Goal: Task Accomplishment & Management: Manage account settings

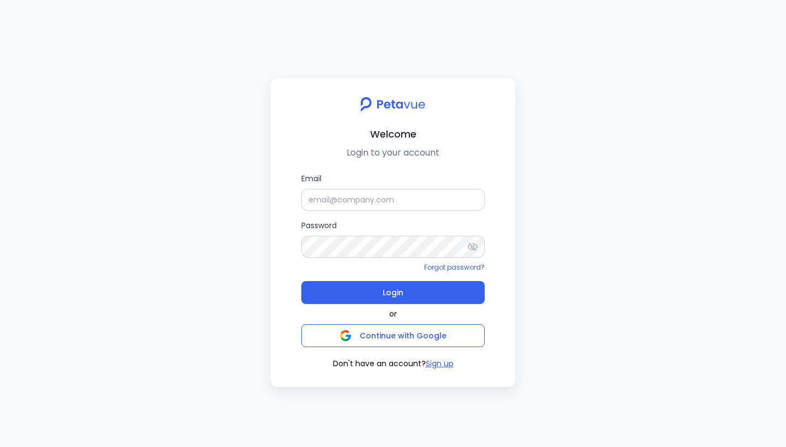
click at [331, 201] on input "Email" at bounding box center [392, 200] width 183 height 22
click at [343, 194] on input "Email" at bounding box center [392, 200] width 183 height 22
click at [318, 136] on h2 "Welcome" at bounding box center [393, 134] width 227 height 16
click at [323, 123] on div "Welcome Login to your account" at bounding box center [393, 128] width 227 height 64
click at [350, 200] on input "Email" at bounding box center [392, 200] width 183 height 22
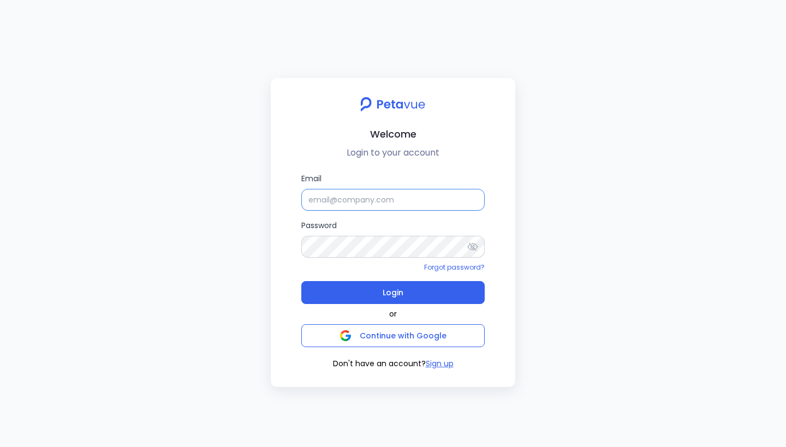
click at [334, 198] on input "Email" at bounding box center [392, 200] width 183 height 22
click at [395, 45] on div "Welcome Login to your account Email Password Forgot password? Login or Continue…" at bounding box center [393, 223] width 786 height 447
click at [103, 177] on div "Welcome Login to your account Email Password Forgot password? Login or Continue…" at bounding box center [393, 223] width 786 height 447
click at [407, 206] on input "Email" at bounding box center [392, 200] width 183 height 22
type input "[EMAIL_ADDRESS][DOMAIN_NAME]"
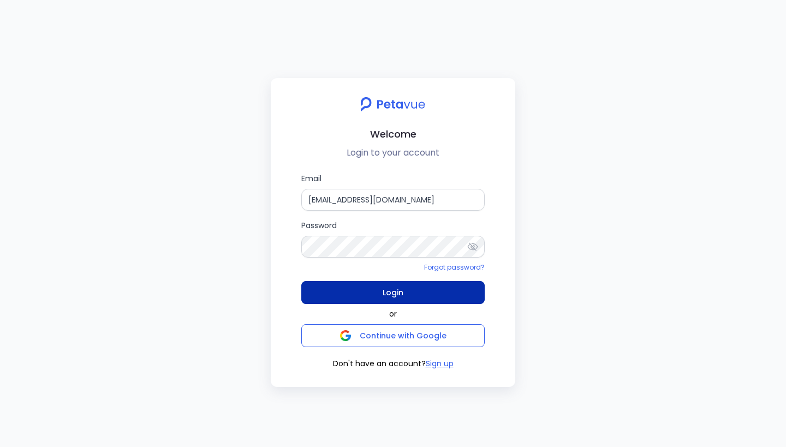
click at [390, 287] on span "Login" at bounding box center [393, 292] width 21 height 15
